Goal: Book appointment/travel/reservation

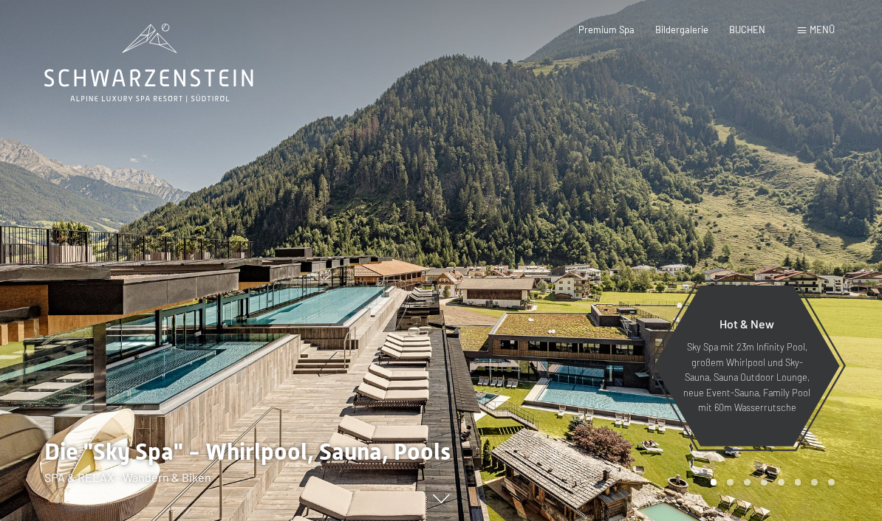
click at [753, 31] on span "BUCHEN" at bounding box center [747, 30] width 36 height 12
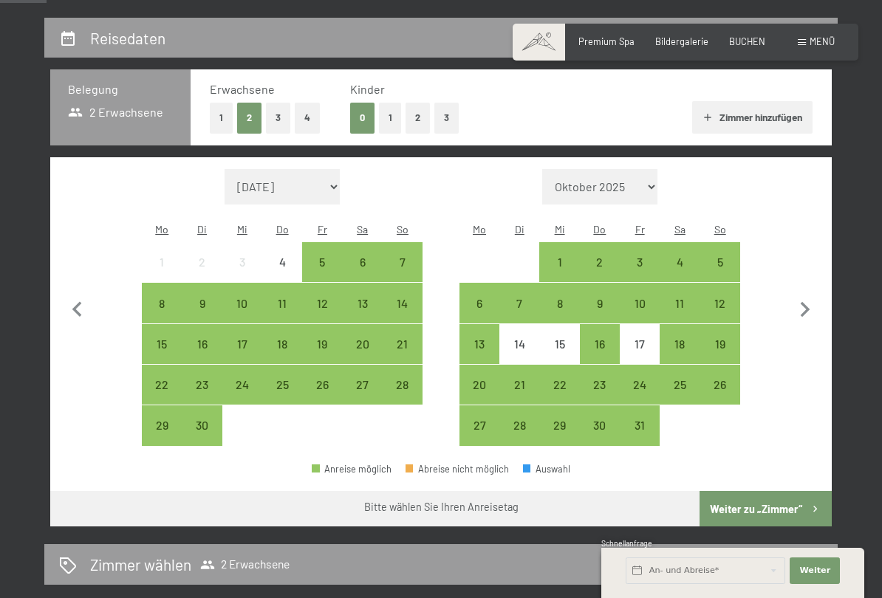
scroll to position [265, 0]
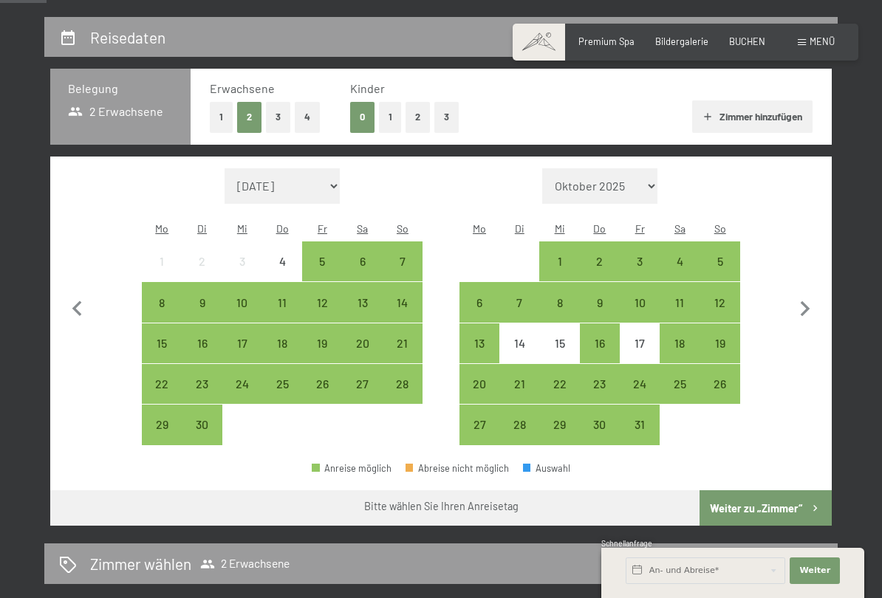
click at [332, 338] on div "19" at bounding box center [322, 356] width 37 height 37
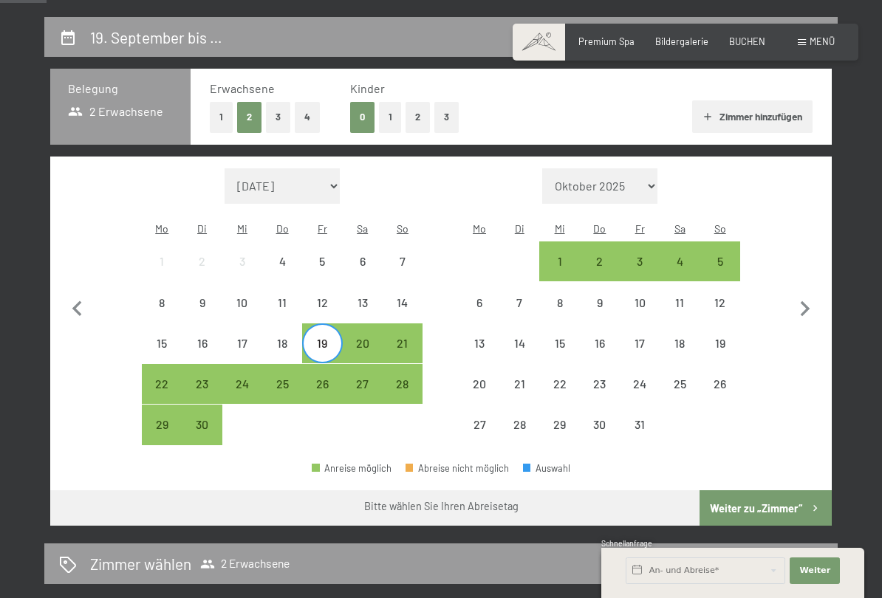
click at [324, 378] on div "26" at bounding box center [322, 396] width 37 height 37
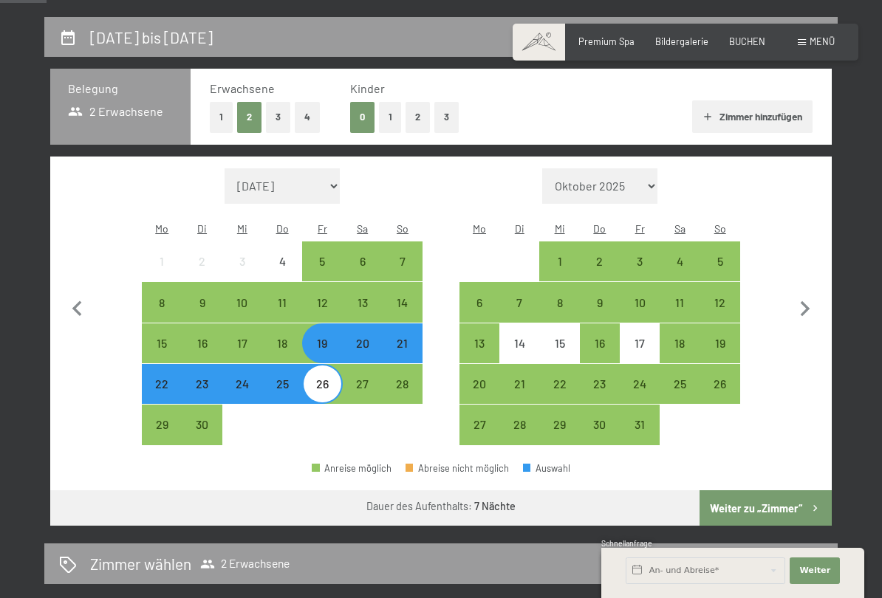
click at [798, 490] on button "Weiter zu „Zimmer“" at bounding box center [765, 507] width 132 height 35
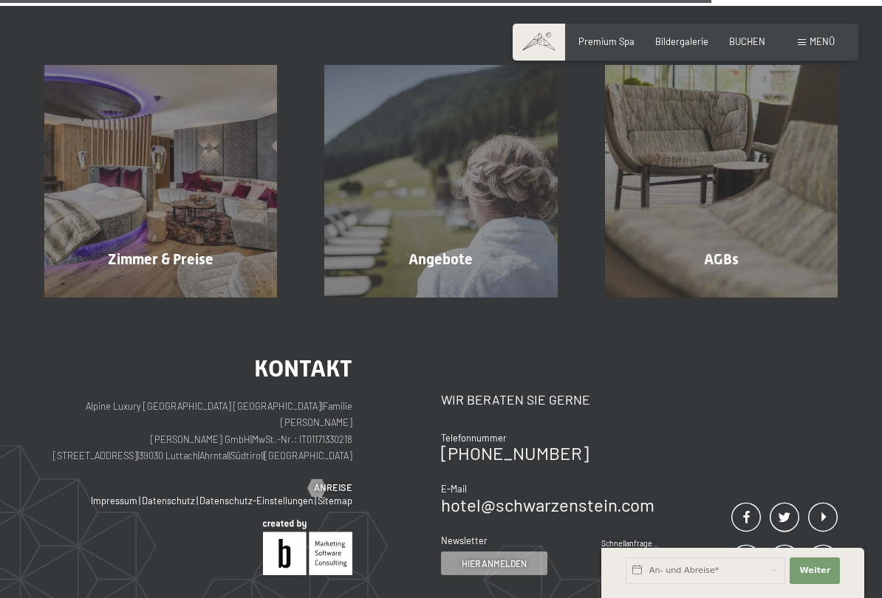
scroll to position [1091, 0]
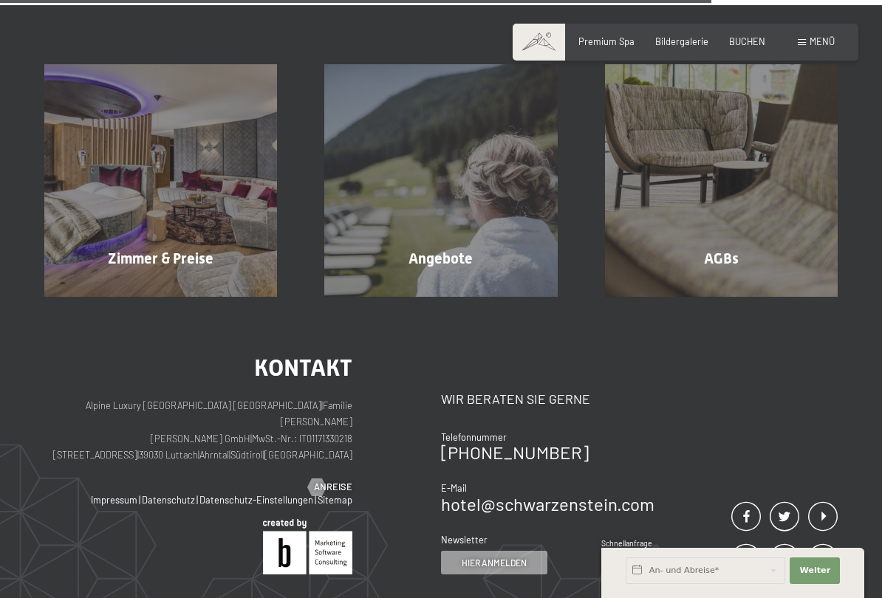
click at [459, 284] on span "Mehr erfahren" at bounding box center [443, 290] width 73 height 13
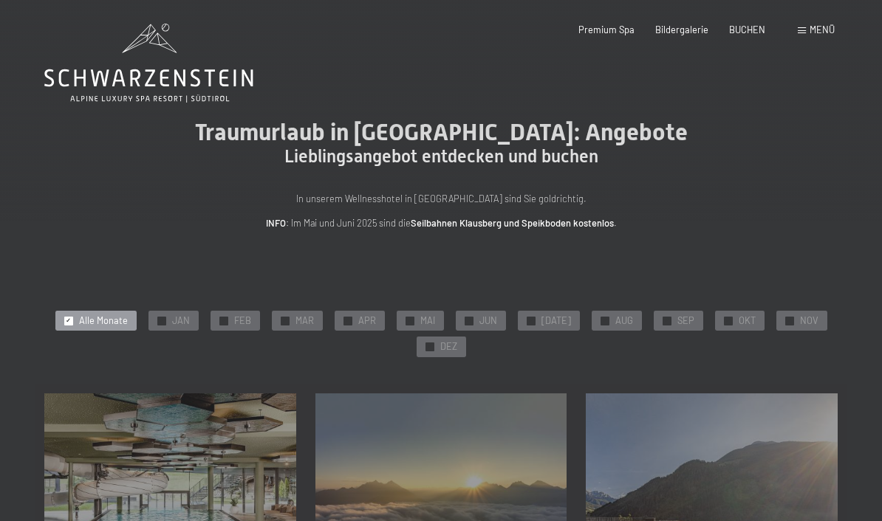
click at [686, 320] on span "SEP" at bounding box center [685, 321] width 17 height 13
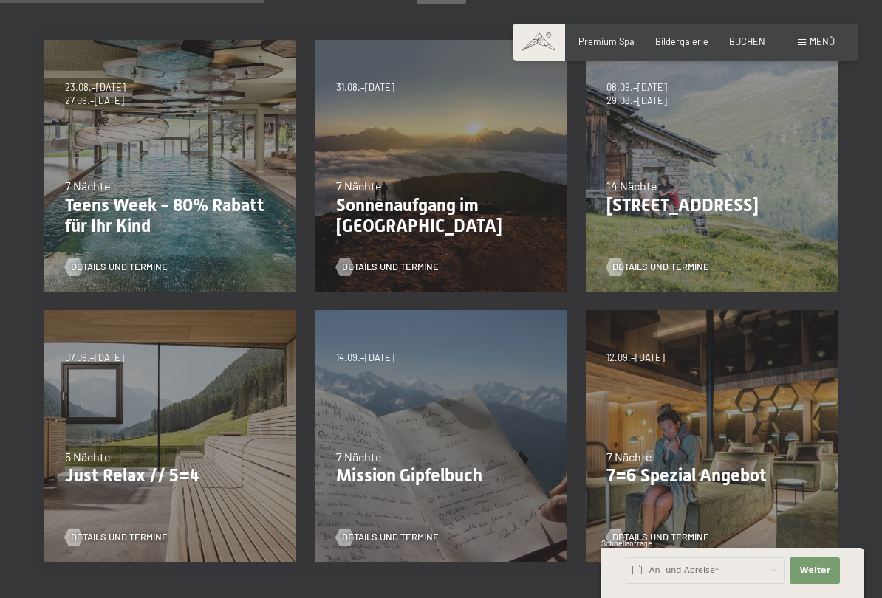
scroll to position [355, 0]
click at [521, 465] on p "Mission Gipfelbuch" at bounding box center [441, 475] width 211 height 21
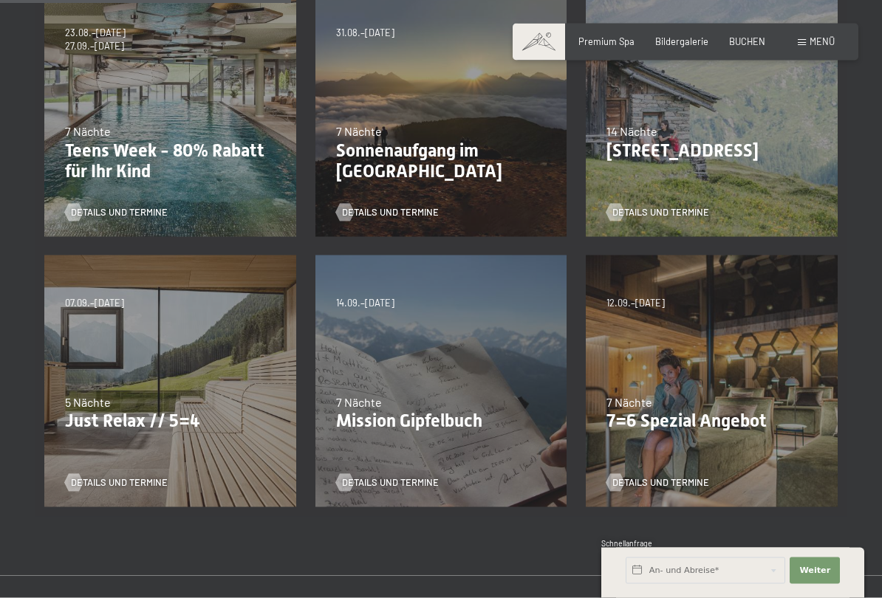
scroll to position [409, 0]
click at [358, 479] on span "Details und Termine" at bounding box center [390, 482] width 97 height 13
